Goal: Find specific page/section

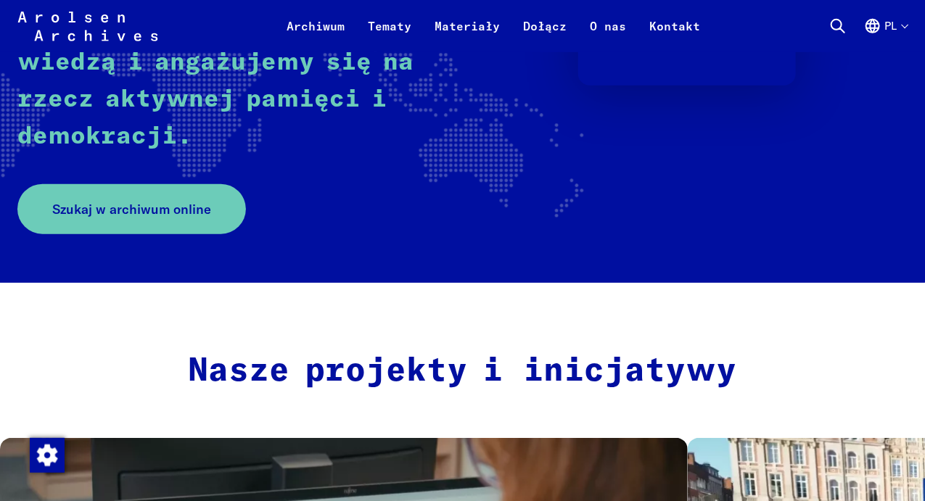
scroll to position [363, 0]
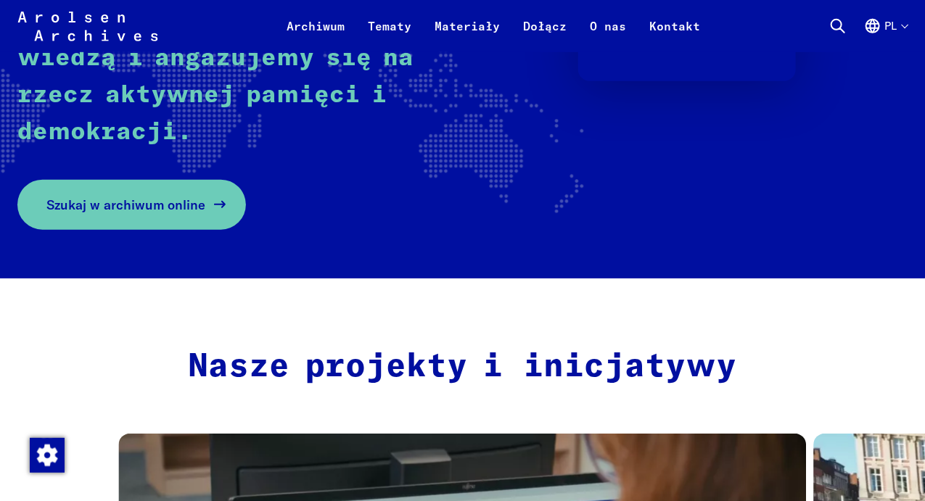
click at [149, 210] on span "Szukaj w archiwum online" at bounding box center [125, 205] width 159 height 20
click at [167, 205] on span "Szukaj w archiwum online" at bounding box center [125, 205] width 159 height 20
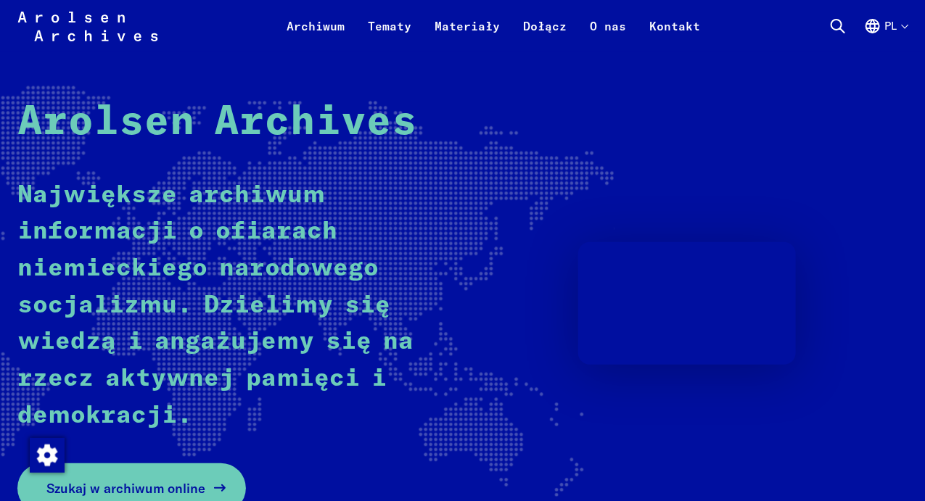
scroll to position [0, 0]
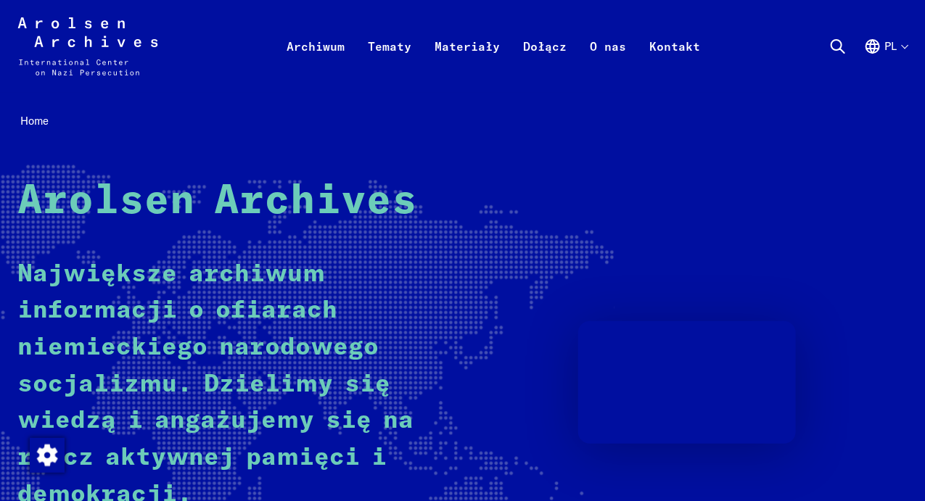
click at [836, 43] on icon at bounding box center [837, 46] width 17 height 17
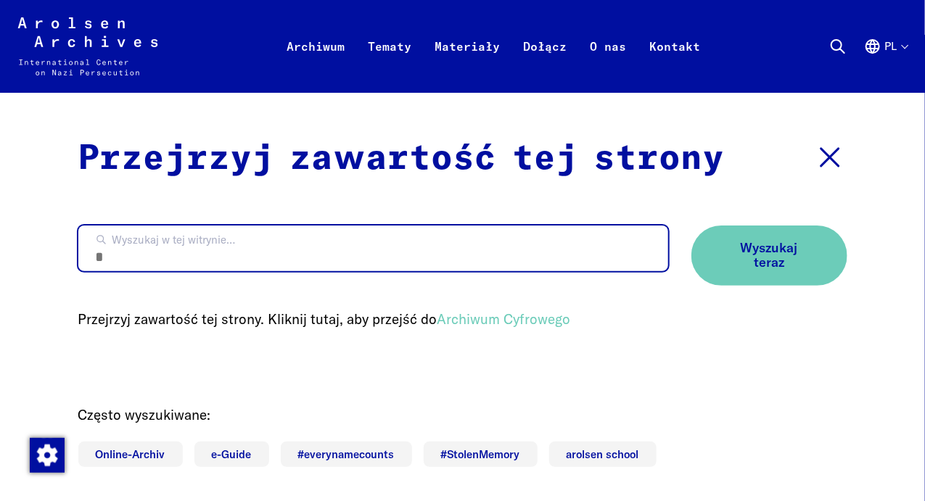
click at [110, 252] on input "Wyszukaj w tej witrynie…" at bounding box center [373, 249] width 590 height 46
type input "**********"
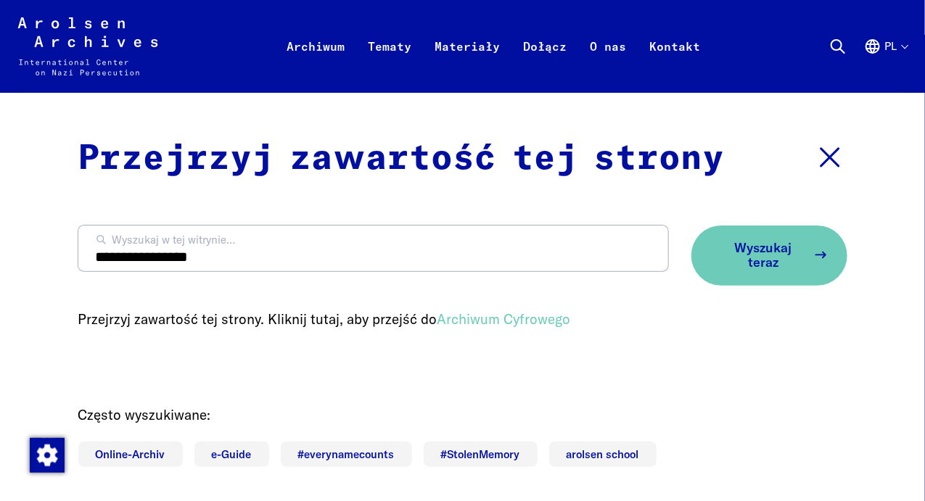
click at [752, 246] on span "Wyszukaj teraz" at bounding box center [763, 256] width 86 height 30
